Goal: Use online tool/utility: Utilize a website feature to perform a specific function

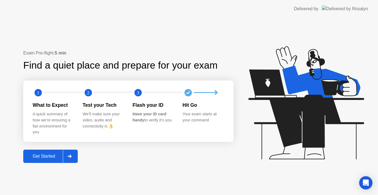
click at [60, 162] on button "Get Started" at bounding box center [50, 156] width 55 height 13
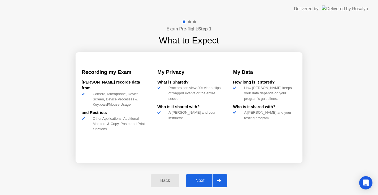
click at [197, 177] on button "Next" at bounding box center [206, 180] width 41 height 13
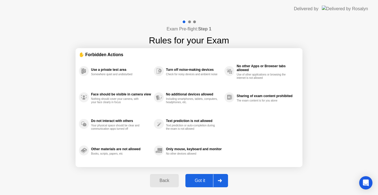
click at [197, 176] on button "Got it" at bounding box center [206, 180] width 43 height 13
select select "Available cameras"
select select "Available speakers"
select select "Available microphones"
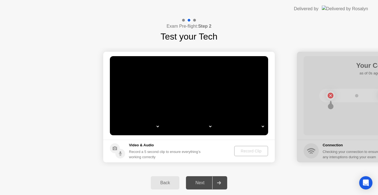
select select "*"
select select "**********"
select select "*******"
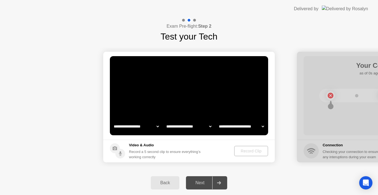
select select "*******"
click at [238, 153] on div "Record Clip" at bounding box center [252, 151] width 30 height 4
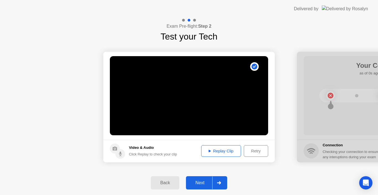
click at [238, 153] on div "Replay Clip" at bounding box center [221, 151] width 36 height 4
click at [267, 175] on div "Back Next" at bounding box center [189, 183] width 378 height 24
click at [210, 184] on div "Next" at bounding box center [200, 182] width 25 height 5
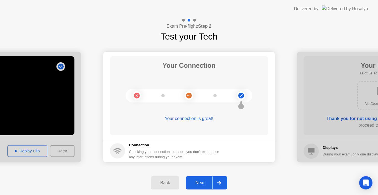
click at [212, 181] on div "Next" at bounding box center [200, 182] width 25 height 5
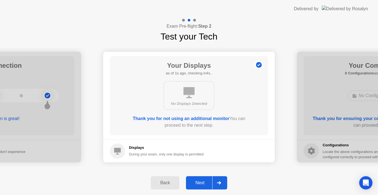
click at [211, 181] on div "Next" at bounding box center [200, 182] width 25 height 5
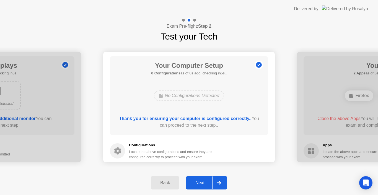
click at [211, 181] on div "Next" at bounding box center [200, 182] width 25 height 5
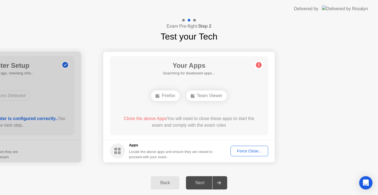
click at [218, 178] on div at bounding box center [218, 183] width 13 height 13
